Goal: Find specific page/section: Find specific page/section

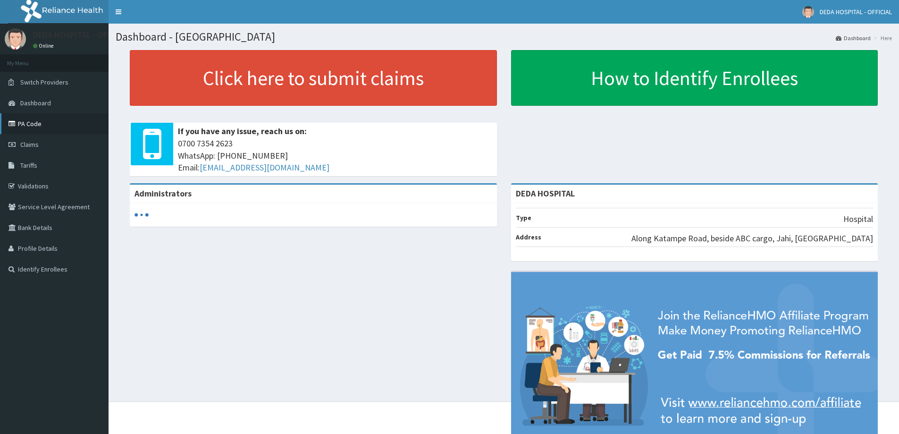
click at [44, 126] on link "PA Code" at bounding box center [54, 123] width 109 height 21
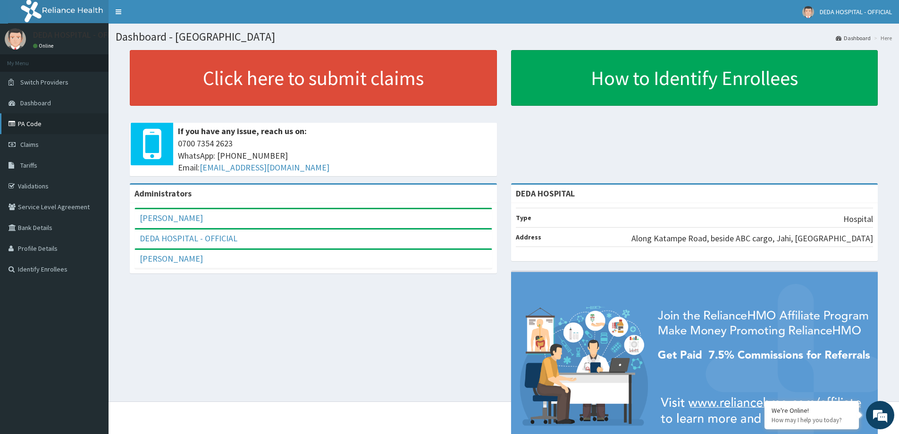
click at [44, 125] on link "PA Code" at bounding box center [54, 123] width 109 height 21
